Goal: Transaction & Acquisition: Book appointment/travel/reservation

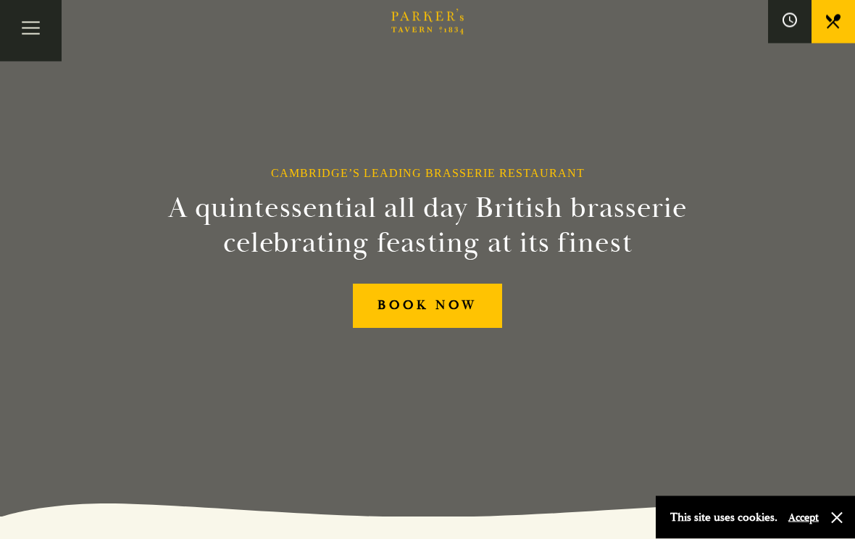
scroll to position [17, 0]
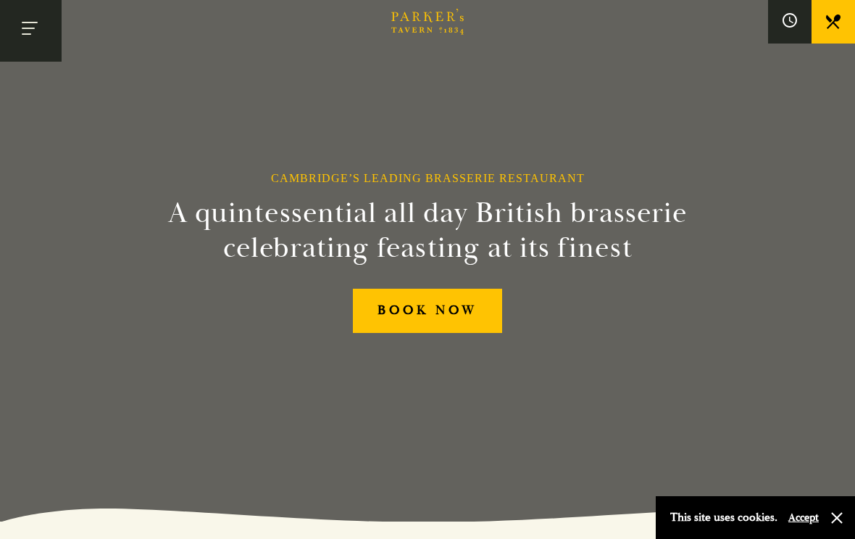
click at [40, 26] on button "Toggle navigation" at bounding box center [31, 31] width 62 height 62
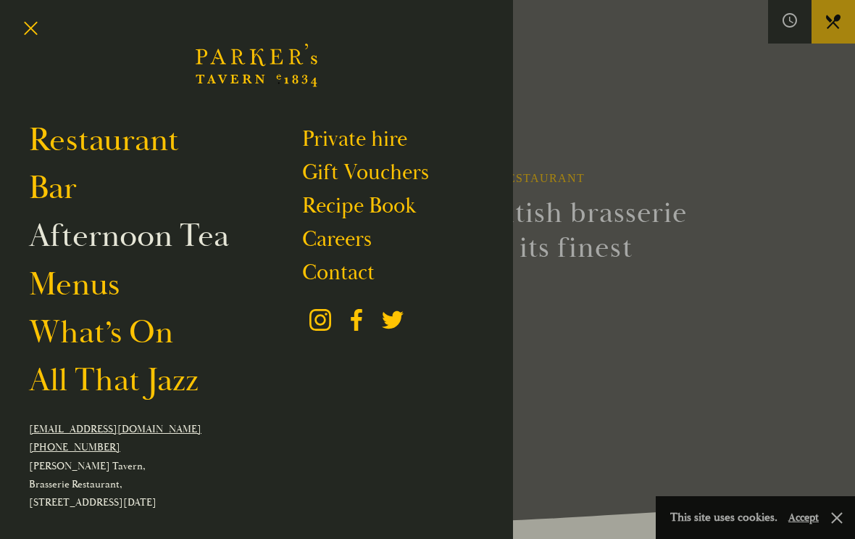
click at [207, 231] on link "Afternoon Tea" at bounding box center [129, 236] width 200 height 40
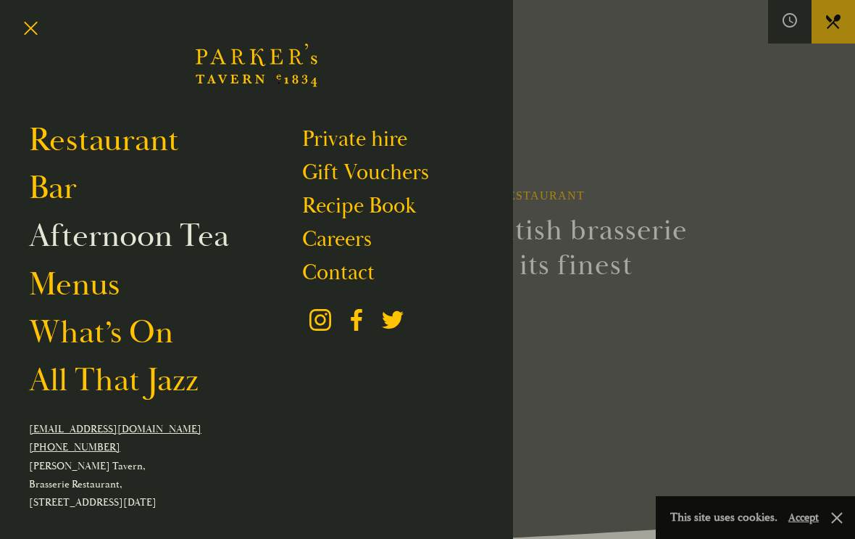
scroll to position [41, 0]
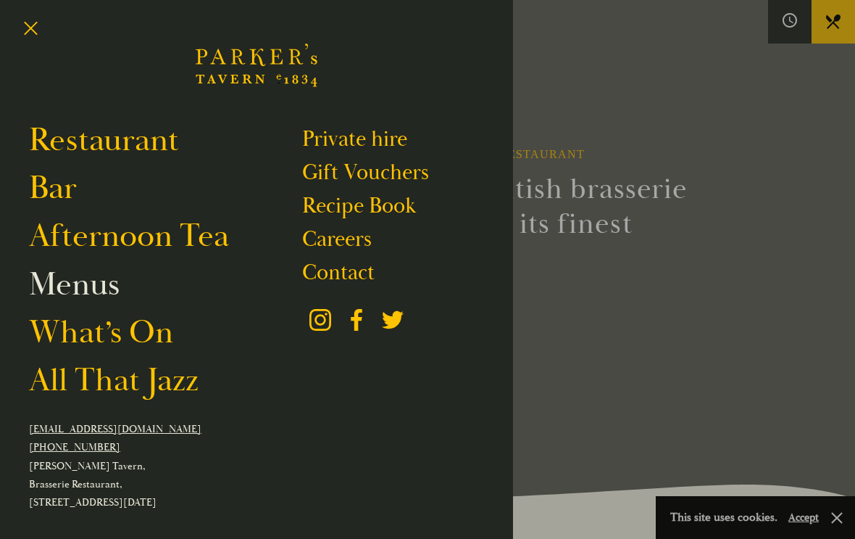
click at [104, 285] on link "Menus" at bounding box center [74, 285] width 91 height 40
click at [89, 294] on link "Menus" at bounding box center [74, 285] width 91 height 40
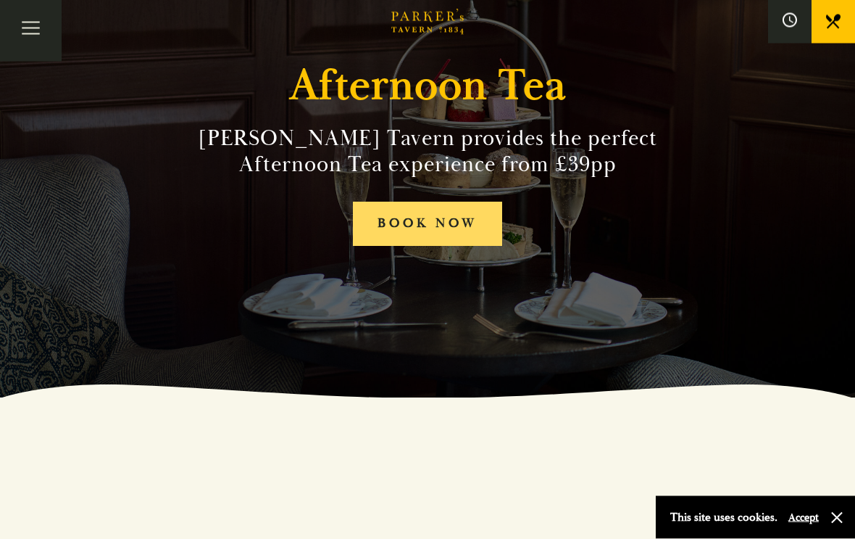
click at [464, 212] on link "BOOK NOW" at bounding box center [427, 224] width 149 height 44
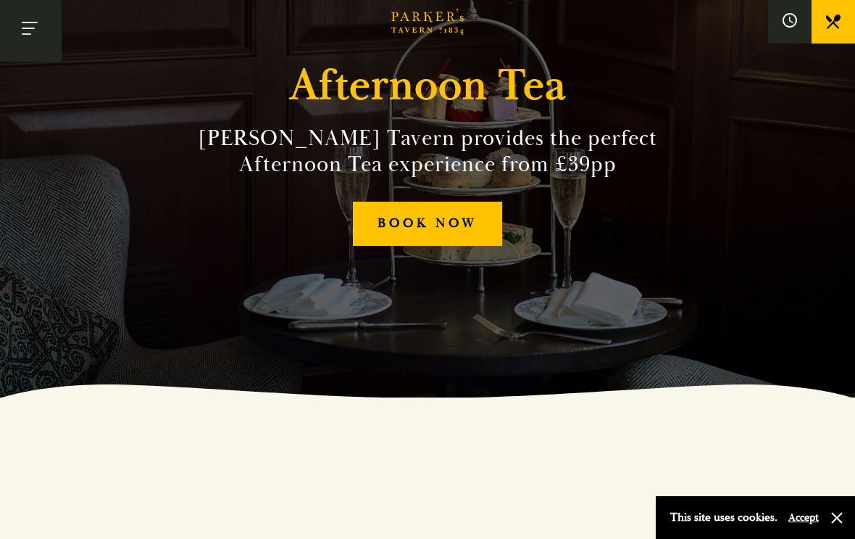
click at [36, 27] on button "Toggle navigation" at bounding box center [31, 31] width 62 height 62
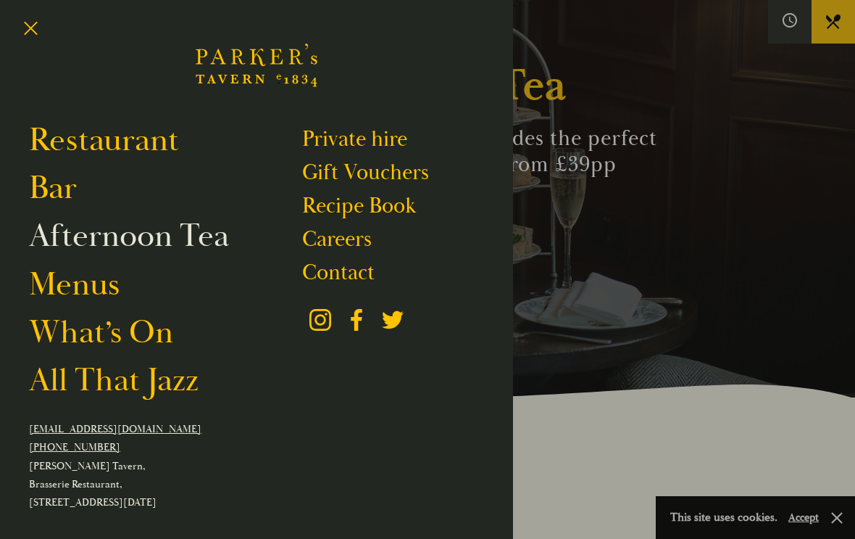
click at [196, 244] on link "Afternoon Tea" at bounding box center [129, 236] width 200 height 40
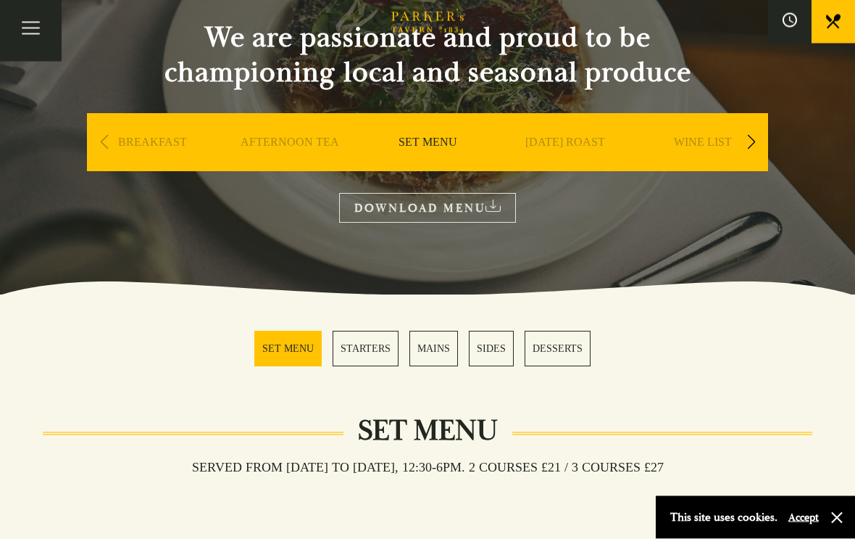
scroll to position [141, 0]
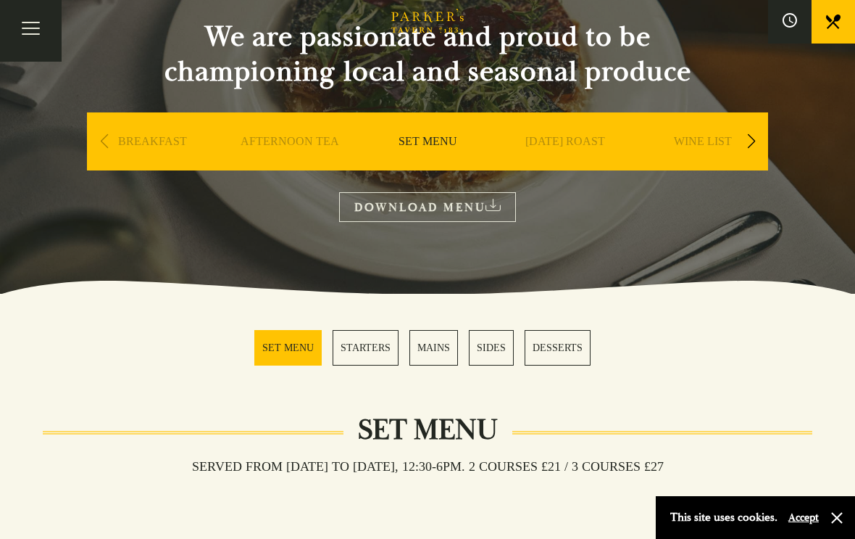
click at [300, 134] on link "AFTERNOON TEA" at bounding box center [290, 163] width 99 height 58
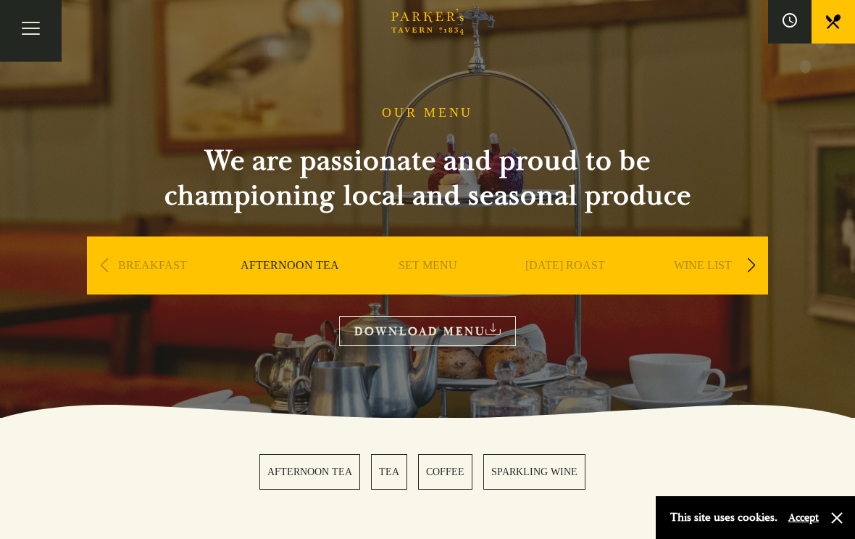
scroll to position [17, 0]
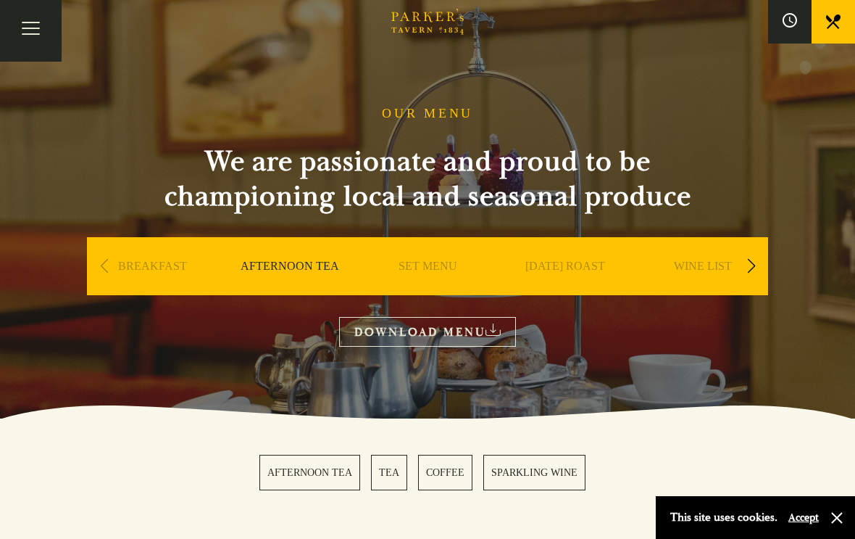
click at [757, 262] on div "Next slide" at bounding box center [751, 266] width 20 height 32
click at [758, 257] on div "Next slide" at bounding box center [751, 266] width 20 height 32
click at [760, 259] on div "Next slide" at bounding box center [751, 266] width 20 height 32
click at [760, 252] on div "Next slide" at bounding box center [751, 266] width 20 height 32
click at [759, 257] on div "Next slide" at bounding box center [751, 266] width 20 height 32
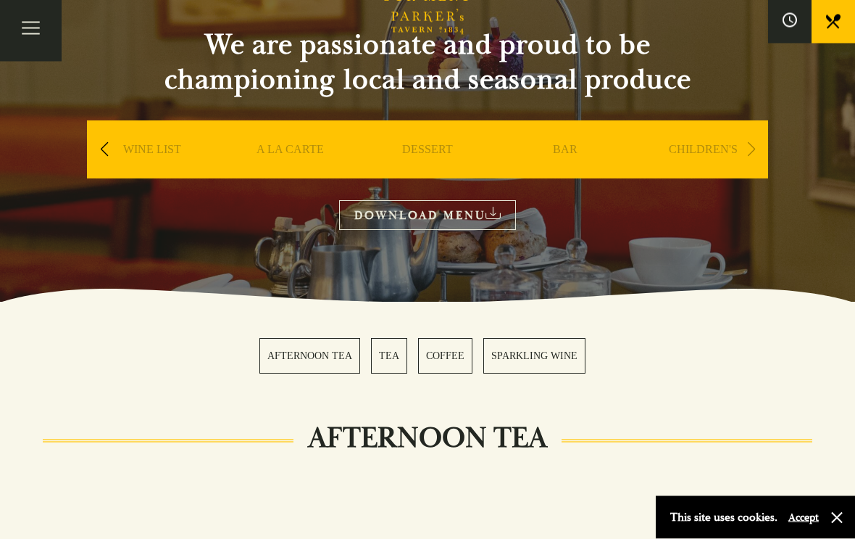
scroll to position [0, 0]
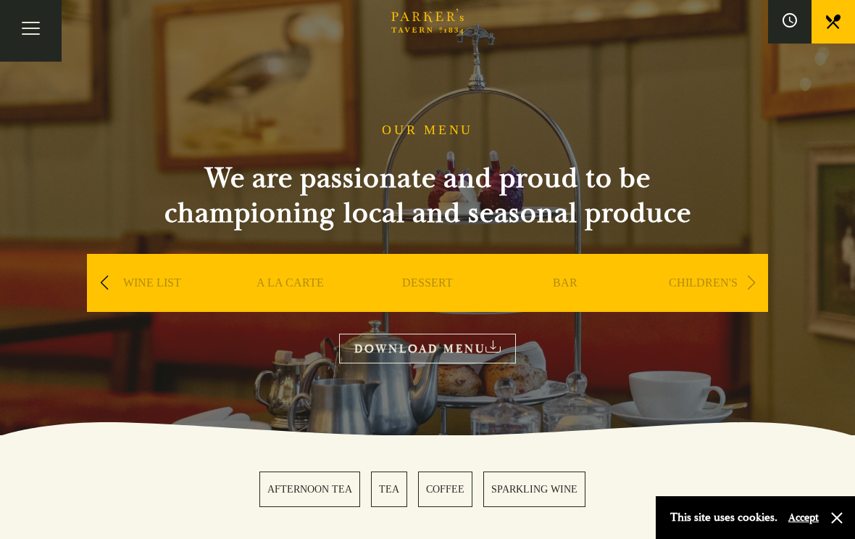
click at [441, 351] on link "DOWNLOAD MENU" at bounding box center [427, 348] width 177 height 30
click at [38, 43] on button "Toggle navigation" at bounding box center [31, 31] width 62 height 62
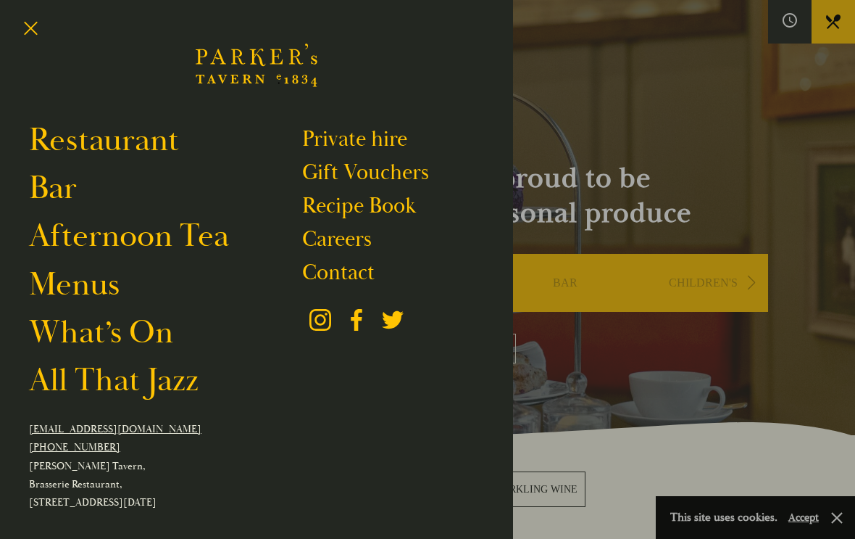
click at [729, 123] on div at bounding box center [427, 269] width 855 height 539
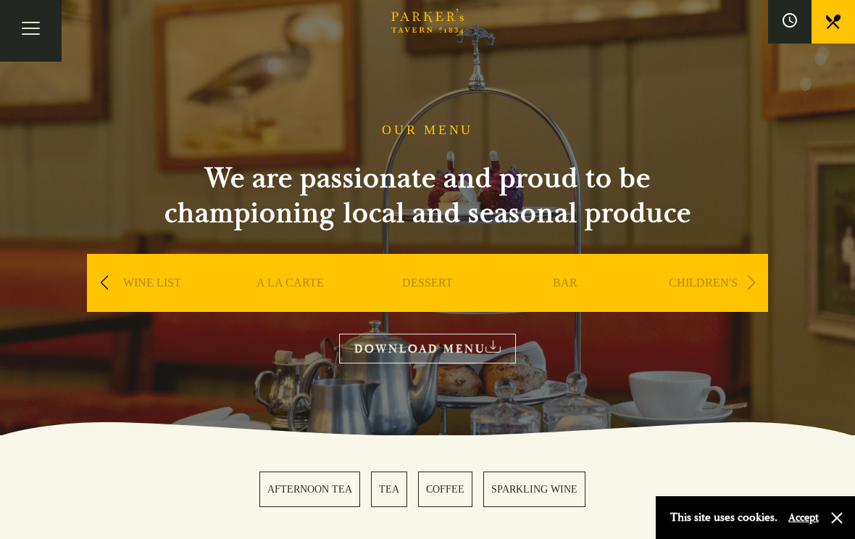
click at [432, 20] on icon "Brasserie Restaurant Cambridge | Parker's Tavern Cambridge Parker's Tavern is a…" at bounding box center [427, 22] width 72 height 26
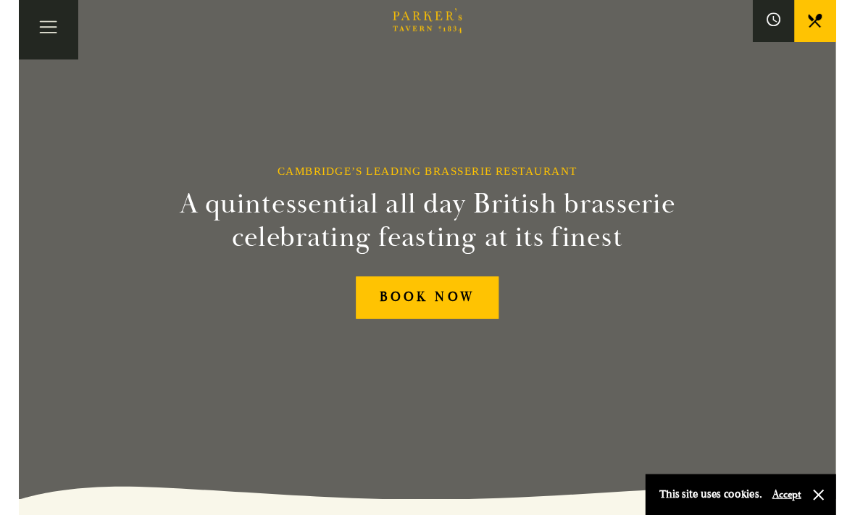
scroll to position [18, 0]
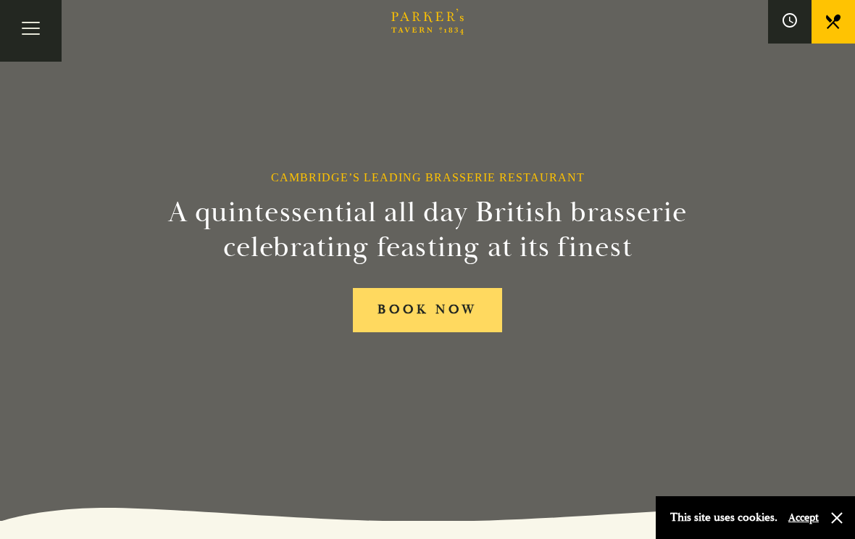
click at [469, 327] on link "BOOK NOW" at bounding box center [427, 310] width 149 height 44
